Goal: Task Accomplishment & Management: Complete application form

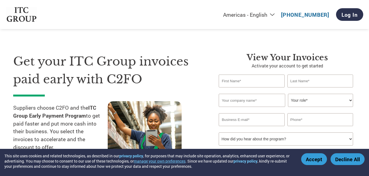
click at [246, 83] on input "text" at bounding box center [252, 81] width 66 height 13
click at [275, 14] on select "Americas - English Américas - Español [GEOGRAPHIC_DATA] - Português [GEOGRAPHIC…" at bounding box center [214, 14] width 127 height 7
click at [242, 83] on input "text" at bounding box center [252, 81] width 66 height 13
type input "[PERSON_NAME]"
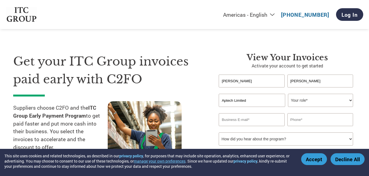
type input "Aptech Limited"
select select "OTHER"
click at [288, 94] on select "Your role* CFO Controller Credit Manager Finance Director Treasurer CEO Preside…" at bounding box center [320, 100] width 65 height 13
type input "[EMAIL_ADDRESS][DOMAIN_NAME]"
type input "8095144333"
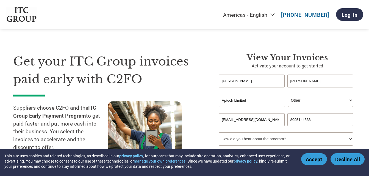
click at [262, 142] on select "How did you hear about the program? Received a letter Email Social Media Online…" at bounding box center [286, 139] width 134 height 13
select select "Email"
click at [219, 133] on select "How did you hear about the program? Received a letter Email Social Media Online…" at bounding box center [286, 139] width 134 height 13
click at [367, 134] on section "Get your ITC Group invoices paid early with C2FO Suppliers choose C2FO and the …" at bounding box center [184, 108] width 369 height 172
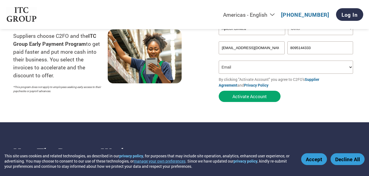
scroll to position [79, 0]
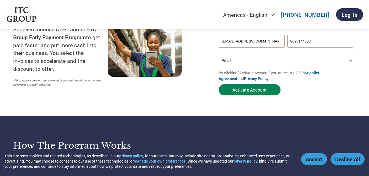
click at [259, 88] on button "Activate Account" at bounding box center [250, 89] width 62 height 11
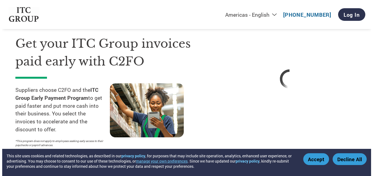
scroll to position [0, 0]
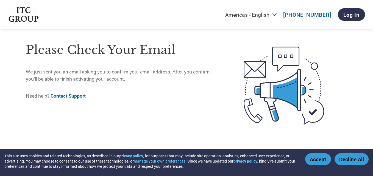
drag, startPoint x: 369, startPoint y: 34, endPoint x: 371, endPoint y: 9, distance: 25.4
click at [368, 9] on html "This site uses cookies and related technologies, as described in our privacy po…" at bounding box center [186, 70] width 373 height 141
click at [356, 17] on link "Log In" at bounding box center [351, 14] width 27 height 13
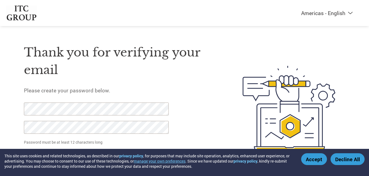
scroll to position [19, 0]
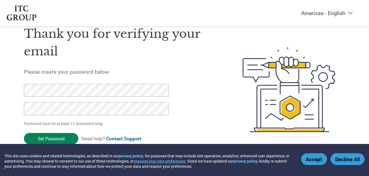
click at [38, 139] on input "Set Password" at bounding box center [51, 138] width 54 height 11
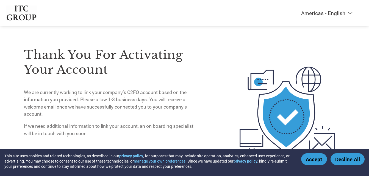
click at [313, 159] on button "Accept" at bounding box center [314, 159] width 26 height 12
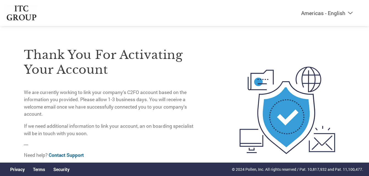
scroll to position [23, 0]
